Goal: Transaction & Acquisition: Book appointment/travel/reservation

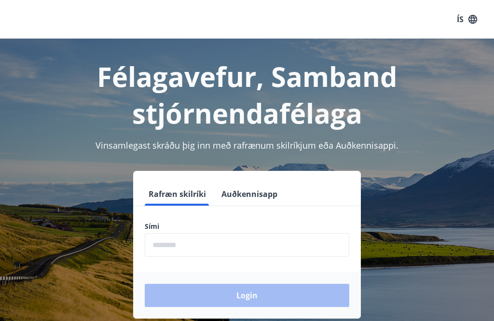
click at [227, 242] on input "phone" at bounding box center [247, 245] width 205 height 24
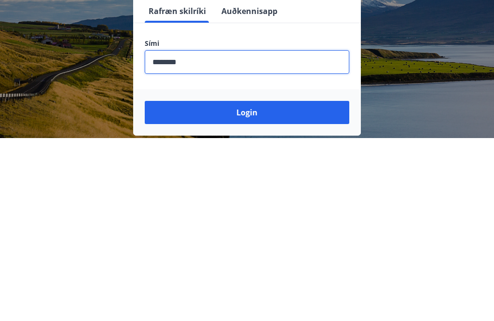
type input "********"
click at [285, 284] on button "Login" at bounding box center [247, 295] width 205 height 23
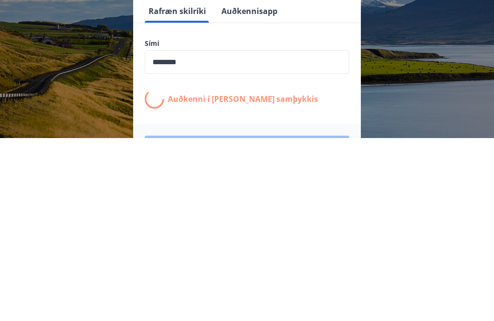
scroll to position [151, 0]
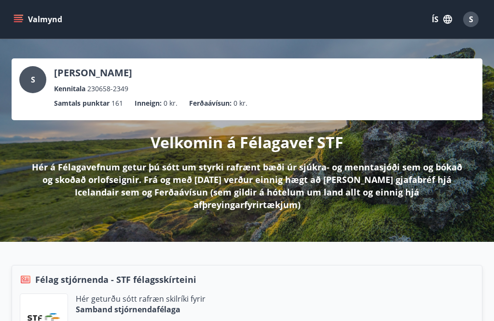
click at [16, 23] on icon "menu" at bounding box center [19, 19] width 10 height 10
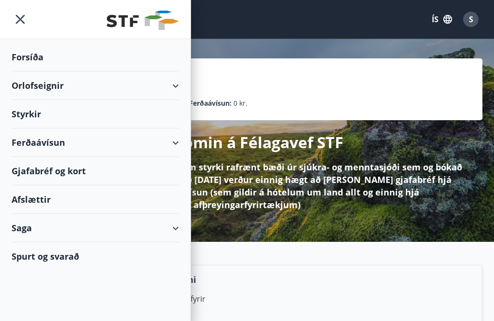
click at [172, 87] on div "Orlofseignir" at bounding box center [95, 85] width 167 height 28
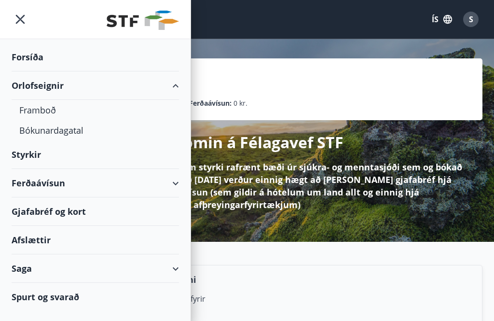
click at [54, 128] on div "Bókunardagatal" at bounding box center [95, 130] width 152 height 20
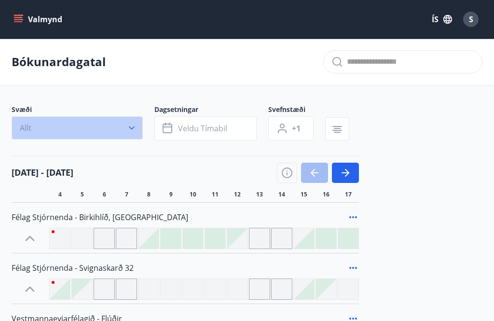
click at [125, 119] on button "Allt" at bounding box center [77, 127] width 131 height 23
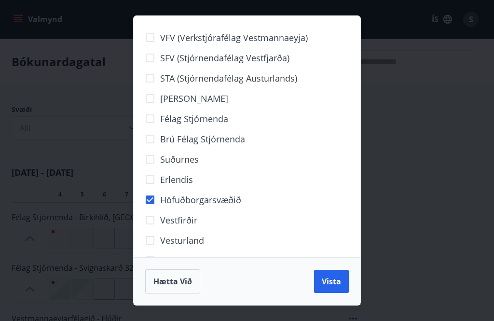
click at [324, 280] on span "Vista" at bounding box center [331, 281] width 19 height 11
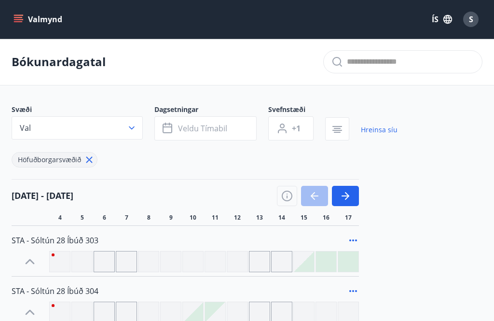
click at [175, 122] on button "Veldu tímabil" at bounding box center [205, 128] width 102 height 24
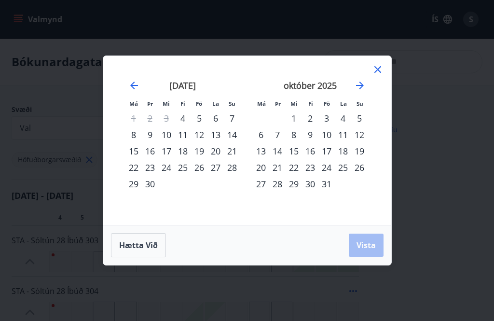
click at [328, 134] on div "10" at bounding box center [326, 134] width 16 height 16
click at [362, 132] on div "12" at bounding box center [359, 134] width 16 height 16
click at [368, 245] on span "Vista" at bounding box center [366, 245] width 19 height 11
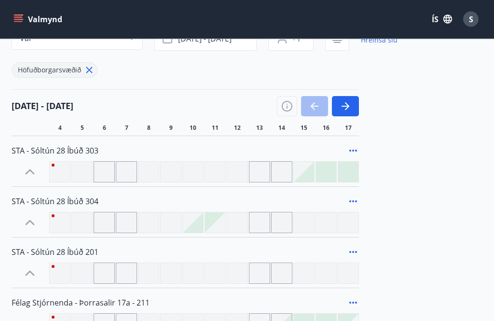
scroll to position [90, 0]
click at [62, 252] on span "STA - Sóltún 28 Íbúð 201" at bounding box center [55, 251] width 87 height 11
click at [29, 252] on span "STA - Sóltún 28 Íbúð 201" at bounding box center [55, 251] width 87 height 11
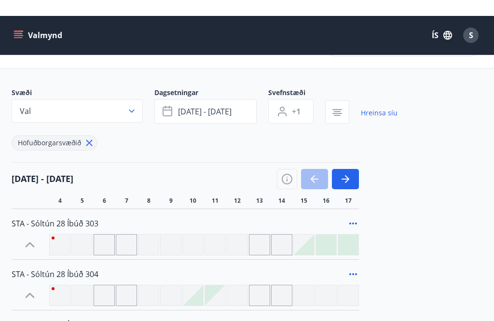
scroll to position [0, 0]
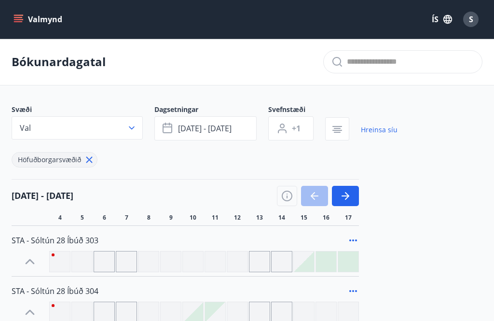
click at [13, 19] on button "Valmynd" at bounding box center [39, 19] width 55 height 17
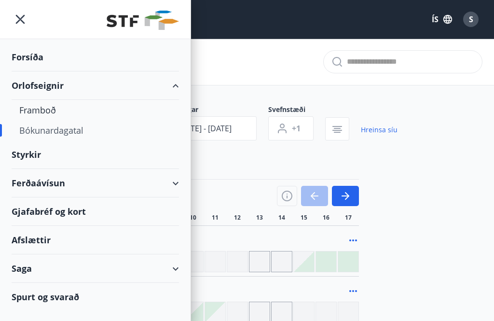
click at [32, 107] on div "Framboð" at bounding box center [95, 110] width 152 height 20
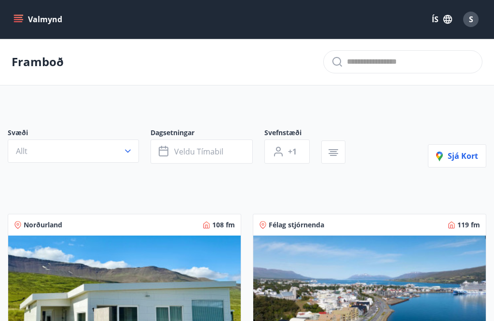
click at [127, 152] on icon "button" at bounding box center [128, 151] width 6 height 3
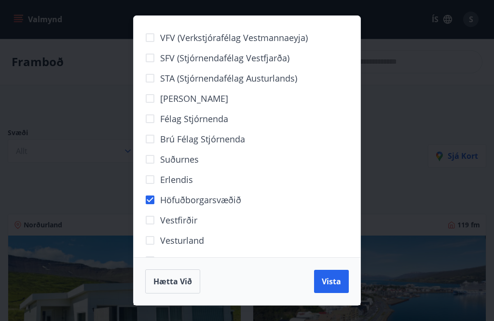
click at [329, 281] on span "Vista" at bounding box center [331, 281] width 19 height 11
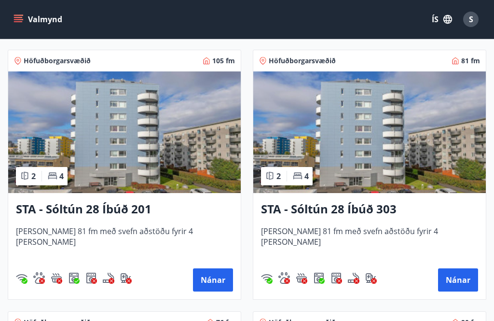
scroll to position [448, 0]
click at [211, 277] on button "Nánar" at bounding box center [213, 280] width 40 height 23
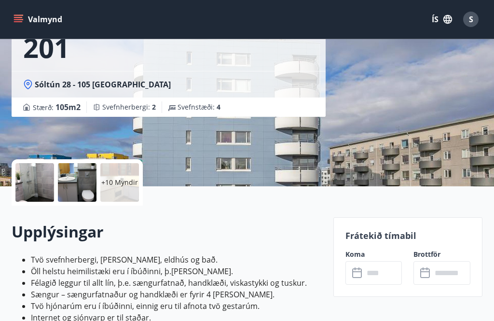
scroll to position [114, 0]
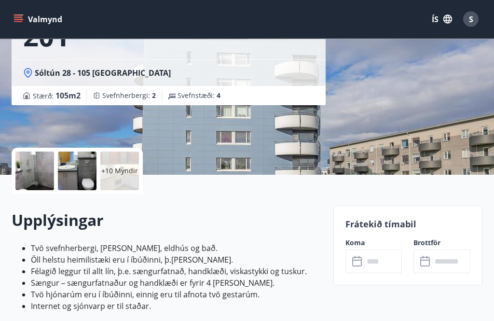
click at [365, 262] on input "text" at bounding box center [383, 262] width 39 height 24
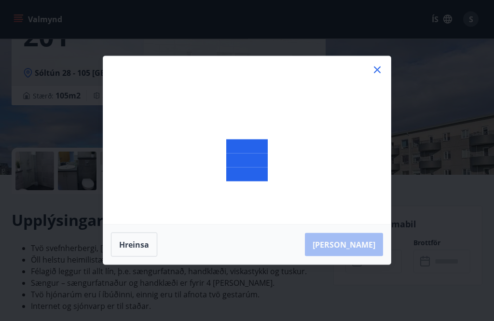
scroll to position [115, 0]
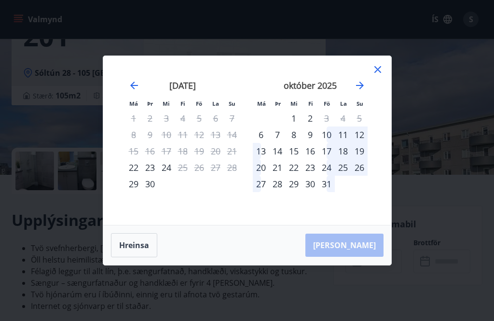
click at [332, 143] on div "10" at bounding box center [326, 134] width 16 height 16
click at [363, 143] on div "12" at bounding box center [359, 134] width 16 height 16
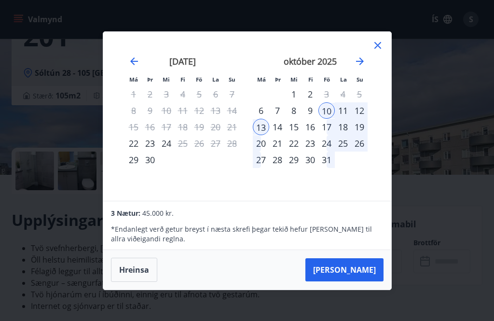
click at [357, 281] on button "Taka Frá" at bounding box center [344, 269] width 78 height 23
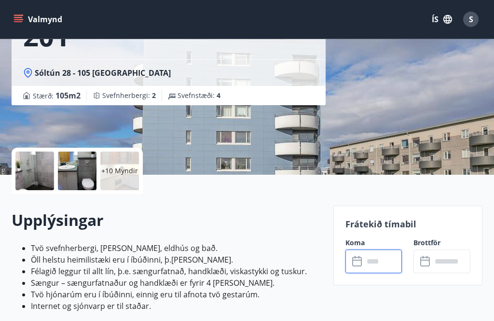
type input "******"
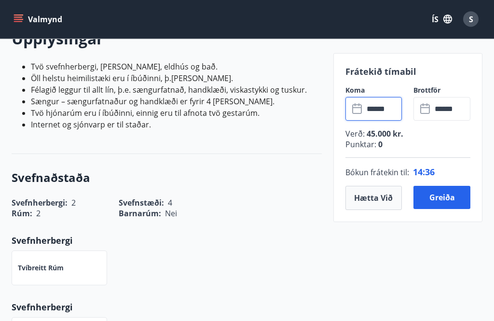
scroll to position [297, 0]
click at [446, 195] on button "Greiða" at bounding box center [442, 197] width 57 height 23
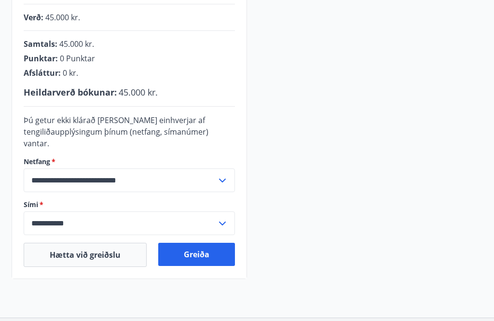
scroll to position [239, 0]
click at [197, 243] on button "Greiða" at bounding box center [196, 254] width 77 height 23
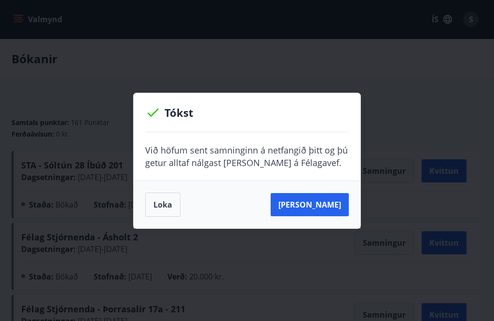
click at [303, 259] on div "Tókst Við höfum sent samninginn á netfangið þitt og þú getur alltaf nálgast [PE…" at bounding box center [247, 160] width 494 height 321
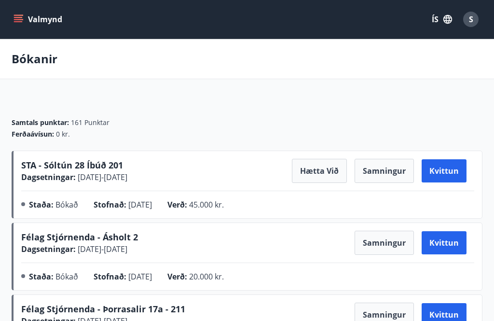
click at [152, 207] on span "[DATE]" at bounding box center [140, 204] width 24 height 11
